Goal: Task Accomplishment & Management: Complete application form

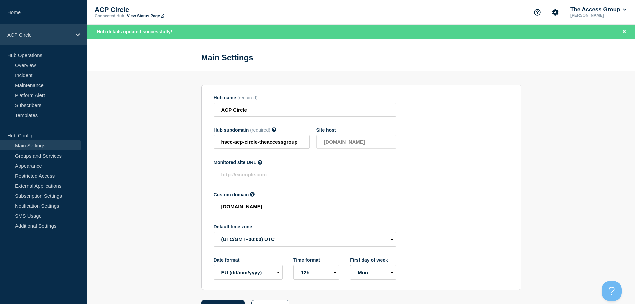
click at [74, 34] on div "ACP Circle" at bounding box center [43, 35] width 87 height 20
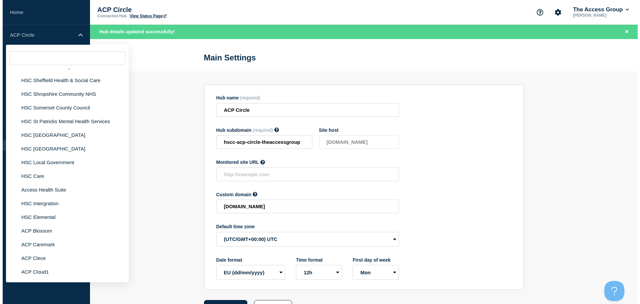
scroll to position [1599, 0]
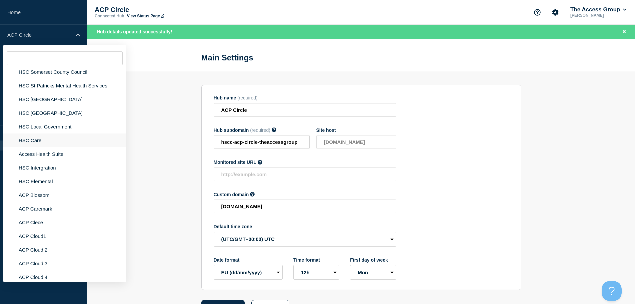
click at [38, 133] on li "HSC Care" at bounding box center [64, 140] width 123 height 14
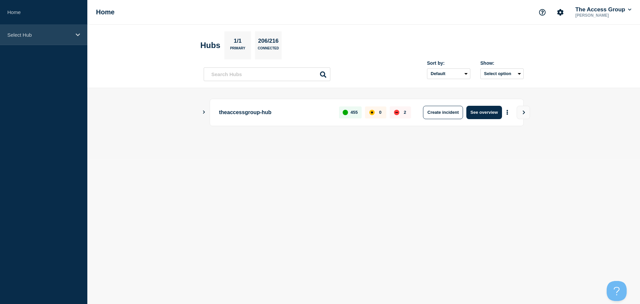
click at [67, 28] on div "Select Hub" at bounding box center [43, 35] width 87 height 20
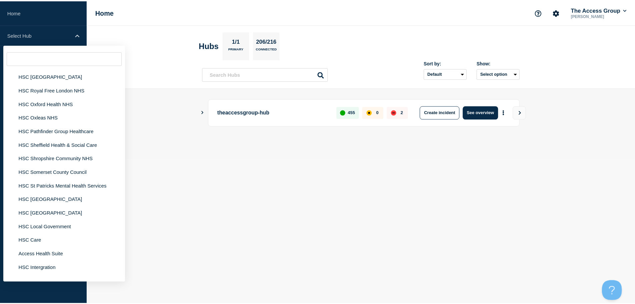
scroll to position [1599, 0]
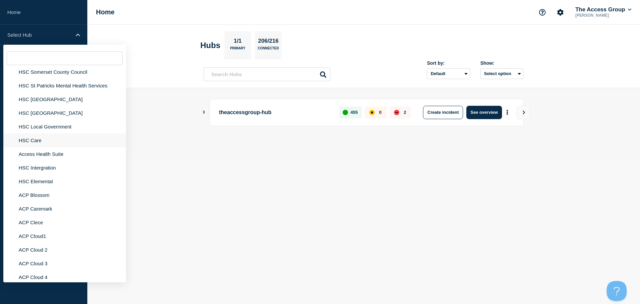
click at [28, 134] on li "HSC Care" at bounding box center [64, 140] width 123 height 14
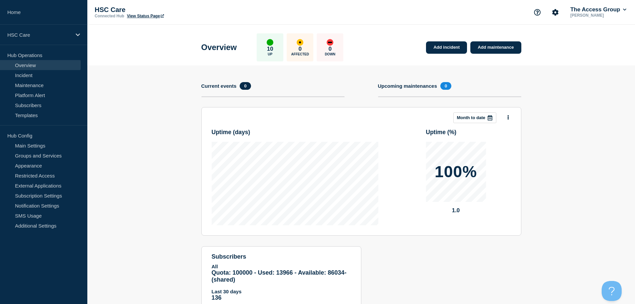
click at [150, 15] on link "View Status Page" at bounding box center [145, 16] width 37 height 5
click at [29, 74] on link "Incident" at bounding box center [40, 75] width 81 height 10
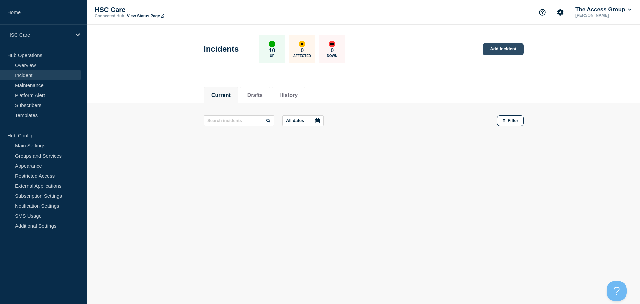
click at [496, 48] on link "Add incident" at bounding box center [503, 49] width 41 height 12
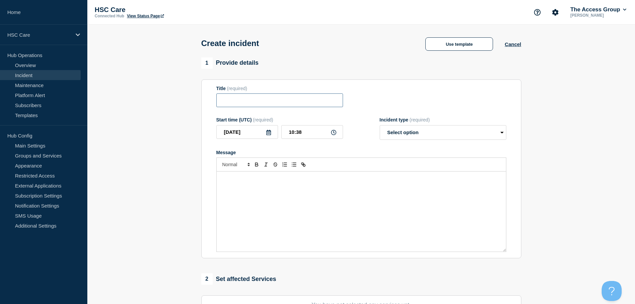
click at [252, 99] on input "Title" at bounding box center [279, 100] width 127 height 14
type input "test"
click at [486, 136] on select "Select option Investigating Identified Monitoring" at bounding box center [443, 132] width 127 height 15
click at [448, 45] on button "Use template" at bounding box center [459, 43] width 68 height 13
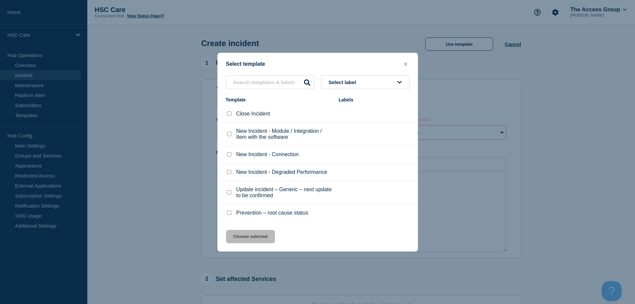
click at [267, 134] on p "New Incident - Module / Integration / Item with the software" at bounding box center [284, 134] width 96 height 12
click at [228, 134] on input "New Incident - Module / Integration / Item with the software checkbox" at bounding box center [229, 134] width 4 height 4
checkbox input "true"
click at [258, 236] on button "Choose selected" at bounding box center [250, 236] width 49 height 13
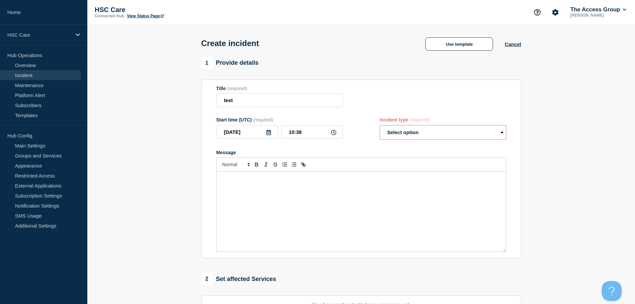
select select "identified"
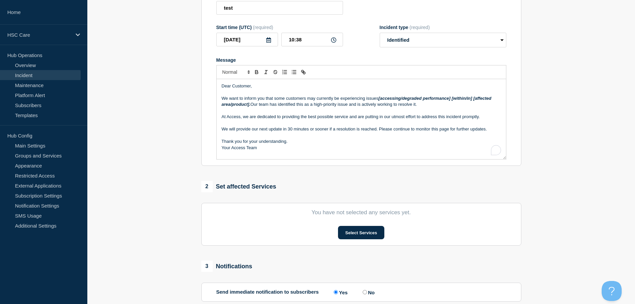
scroll to position [133, 0]
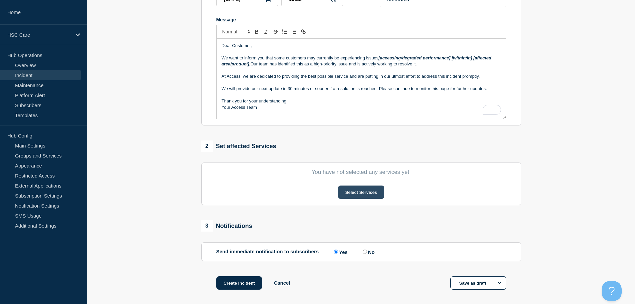
click at [351, 188] on button "Select Services" at bounding box center [361, 191] width 46 height 13
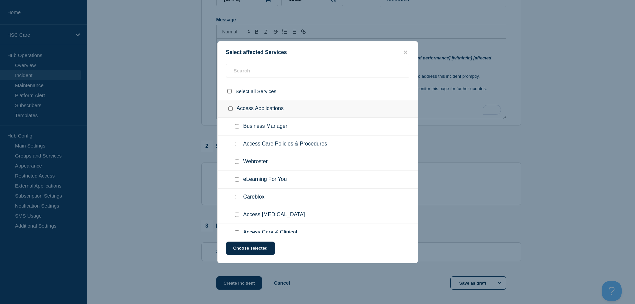
click at [235, 128] on input "Business Manager checkbox" at bounding box center [237, 126] width 4 height 4
click at [236, 125] on input "Business Manager checkbox" at bounding box center [237, 126] width 4 height 4
checkbox input "false"
click at [238, 161] on input "Webroster checkbox" at bounding box center [237, 161] width 4 height 4
checkbox input "true"
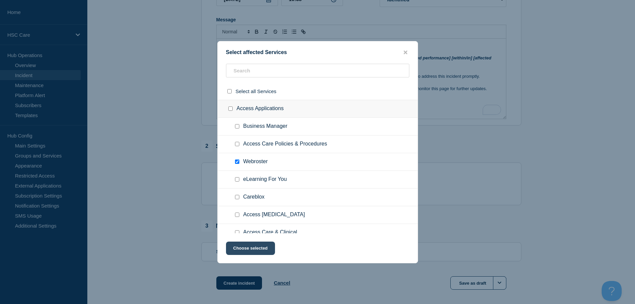
click at [263, 246] on button "Choose selected" at bounding box center [250, 247] width 49 height 13
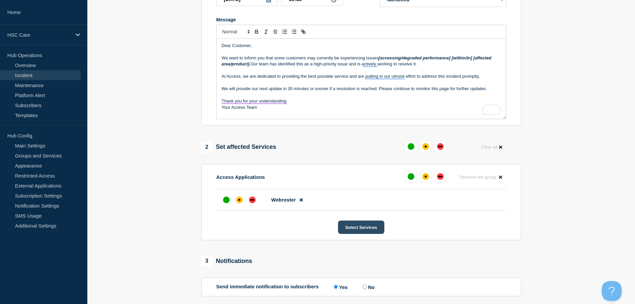
scroll to position [198, 0]
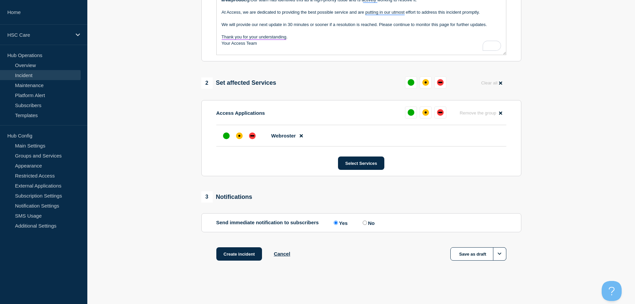
click at [370, 219] on section "Send immediate notification to subscribers Send immediate notification to subsc…" at bounding box center [361, 222] width 320 height 19
click at [365, 223] on input "No" at bounding box center [365, 222] width 4 height 4
radio input "true"
radio input "false"
click at [242, 257] on button "Create incident" at bounding box center [239, 253] width 46 height 13
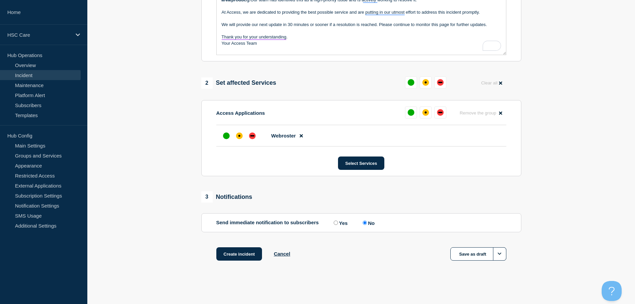
scroll to position [213, 0]
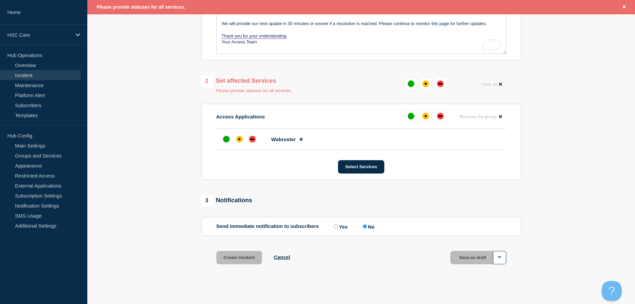
click at [233, 142] on div at bounding box center [239, 139] width 38 height 12
click at [240, 142] on div "affected" at bounding box center [239, 139] width 7 height 7
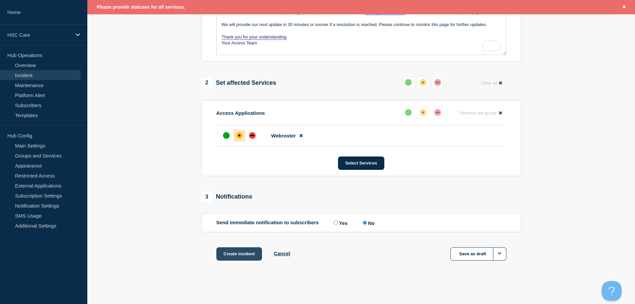
click at [243, 253] on button "Create incident" at bounding box center [239, 253] width 46 height 13
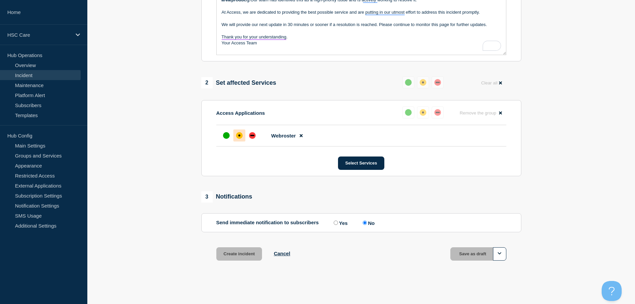
scroll to position [198, 0]
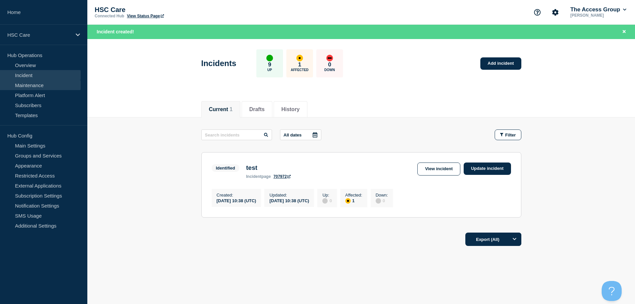
click at [36, 84] on link "Maintenance" at bounding box center [40, 85] width 81 height 10
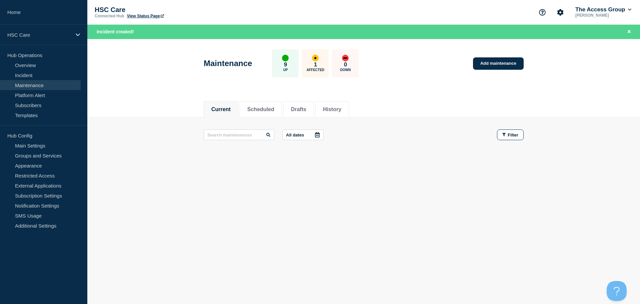
click at [527, 60] on div "Maintenance 9 Up 1 Affected 0 Down Add maintenance" at bounding box center [363, 61] width 335 height 41
click at [493, 62] on link "Add maintenance" at bounding box center [498, 63] width 51 height 12
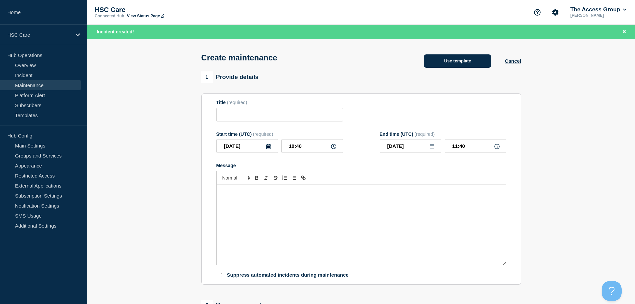
click at [466, 66] on button "Use template" at bounding box center [458, 60] width 68 height 13
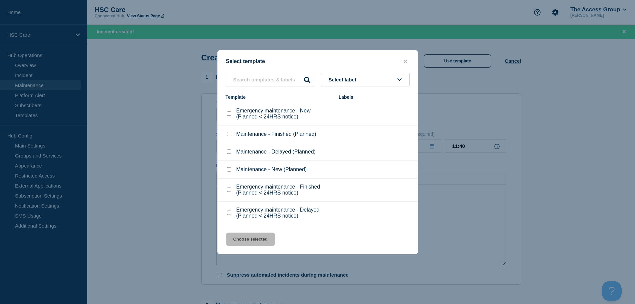
click at [231, 170] on input "Maintenance - New (Planned) checkbox" at bounding box center [229, 169] width 4 height 4
checkbox input "true"
click at [262, 242] on button "Choose selected" at bounding box center [250, 238] width 49 height 13
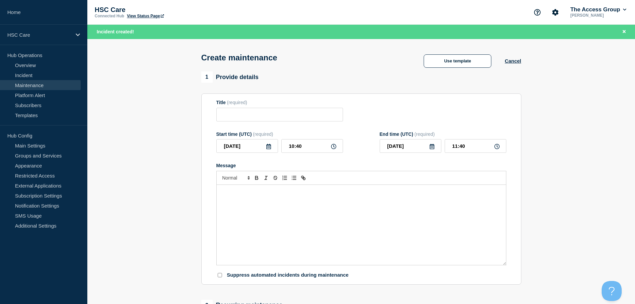
type input "Maintenance - New (Planned)"
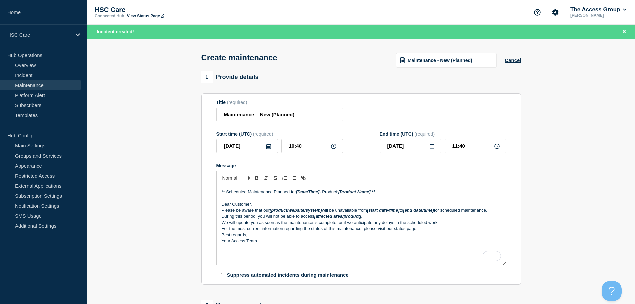
click at [271, 147] on icon at bounding box center [268, 146] width 5 height 5
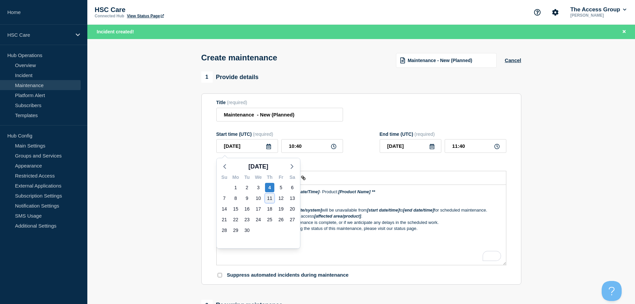
click at [270, 196] on div "11" at bounding box center [269, 197] width 9 height 9
type input "[DATE]"
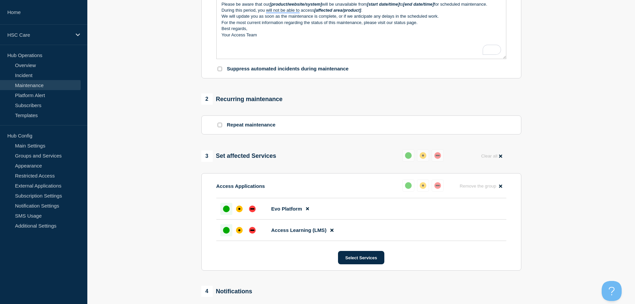
scroll to position [200, 0]
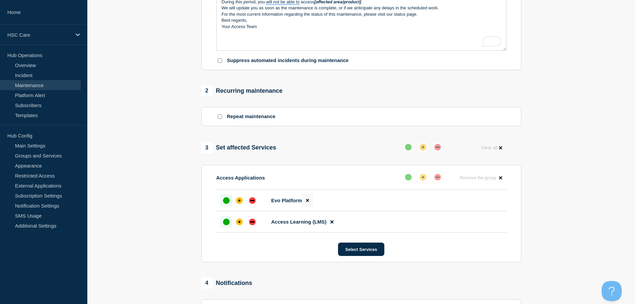
click at [308, 202] on icon at bounding box center [307, 200] width 3 height 3
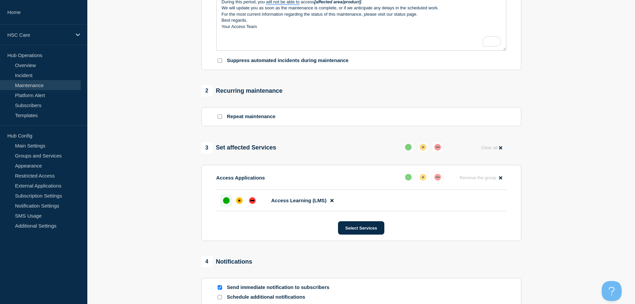
click at [330, 201] on icon at bounding box center [331, 200] width 3 height 4
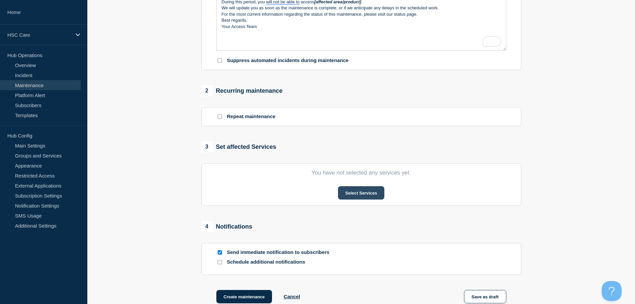
click at [356, 194] on button "Select Services" at bounding box center [361, 192] width 46 height 13
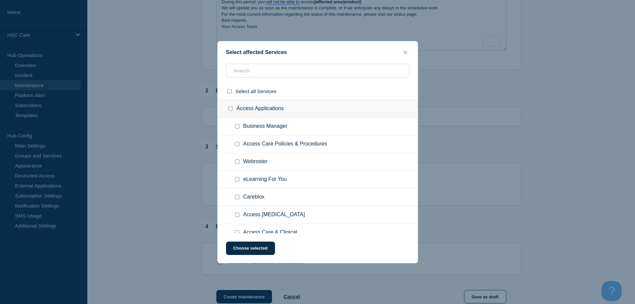
click at [236, 126] on input "Business Manager checkbox" at bounding box center [237, 126] width 4 height 4
checkbox input "true"
click at [258, 250] on button "Choose selected" at bounding box center [250, 247] width 49 height 13
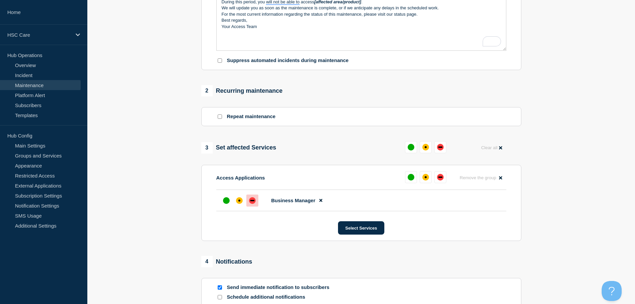
click at [252, 201] on div "down" at bounding box center [252, 200] width 4 height 1
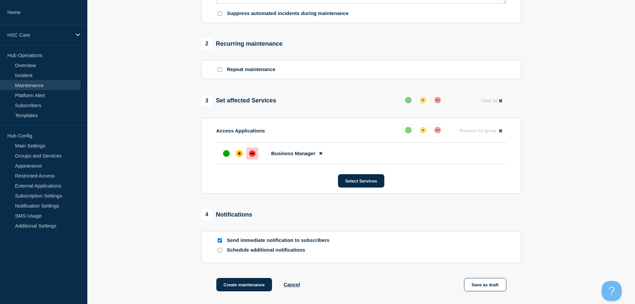
scroll to position [313, 0]
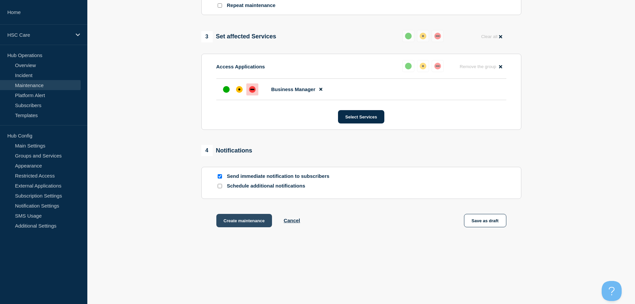
click at [254, 222] on button "Create maintenance" at bounding box center [244, 220] width 56 height 13
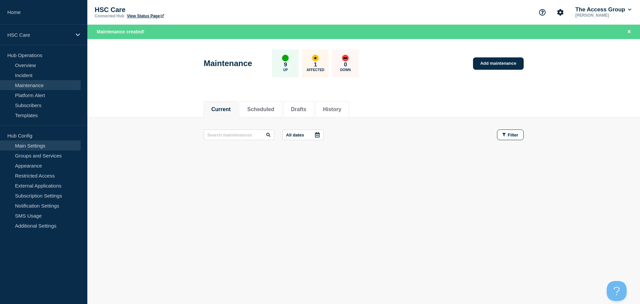
click at [36, 144] on link "Main Settings" at bounding box center [40, 145] width 81 height 10
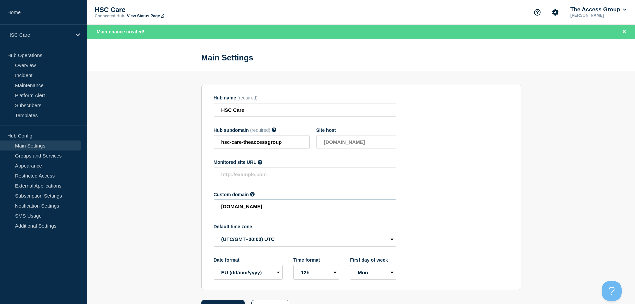
drag, startPoint x: 342, startPoint y: 207, endPoint x: 179, endPoint y: 212, distance: 163.0
click at [179, 212] on section "Hub name (required) HSC Care Hub subdomain (required) Must contain only ASCII l…" at bounding box center [360, 192] width 547 height 242
click at [33, 76] on link "Incident" at bounding box center [40, 75] width 81 height 10
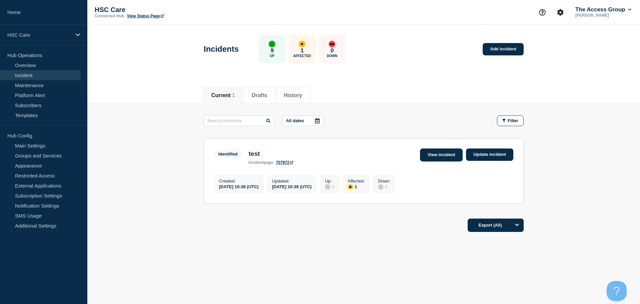
click at [452, 154] on link "View incident" at bounding box center [441, 154] width 43 height 13
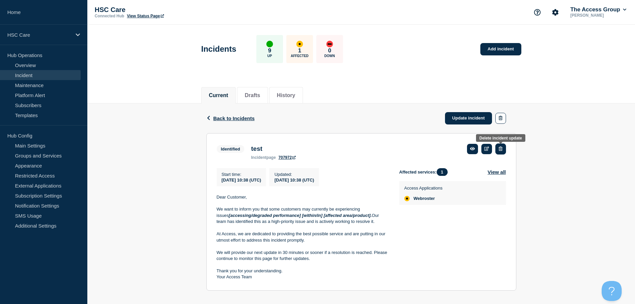
click at [503, 146] on button "button" at bounding box center [500, 148] width 10 height 11
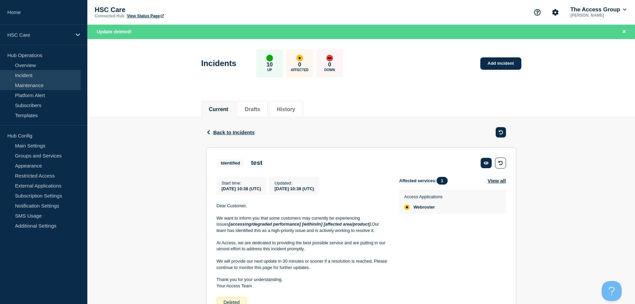
click at [26, 87] on link "Maintenance" at bounding box center [40, 85] width 81 height 10
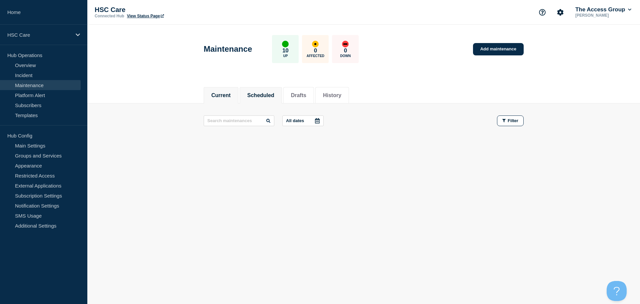
click at [263, 98] on button "Scheduled" at bounding box center [260, 95] width 27 height 6
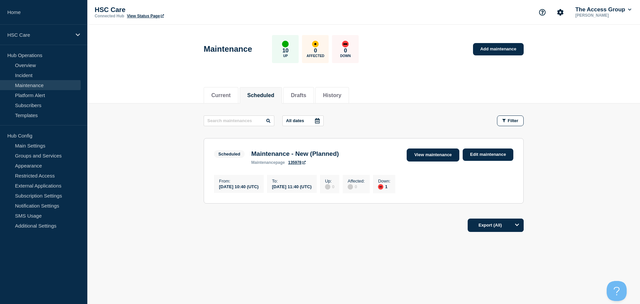
click at [433, 157] on link "View maintenance" at bounding box center [433, 154] width 53 height 13
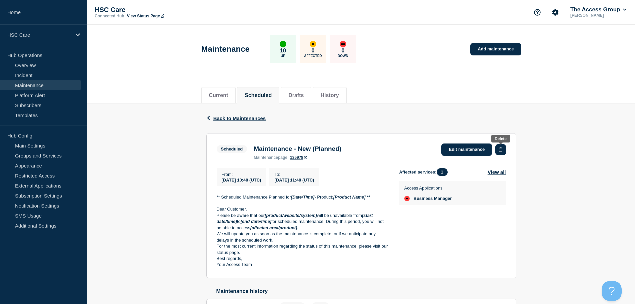
click at [501, 148] on icon "button" at bounding box center [501, 149] width 4 height 4
